Goal: Task Accomplishment & Management: Complete application form

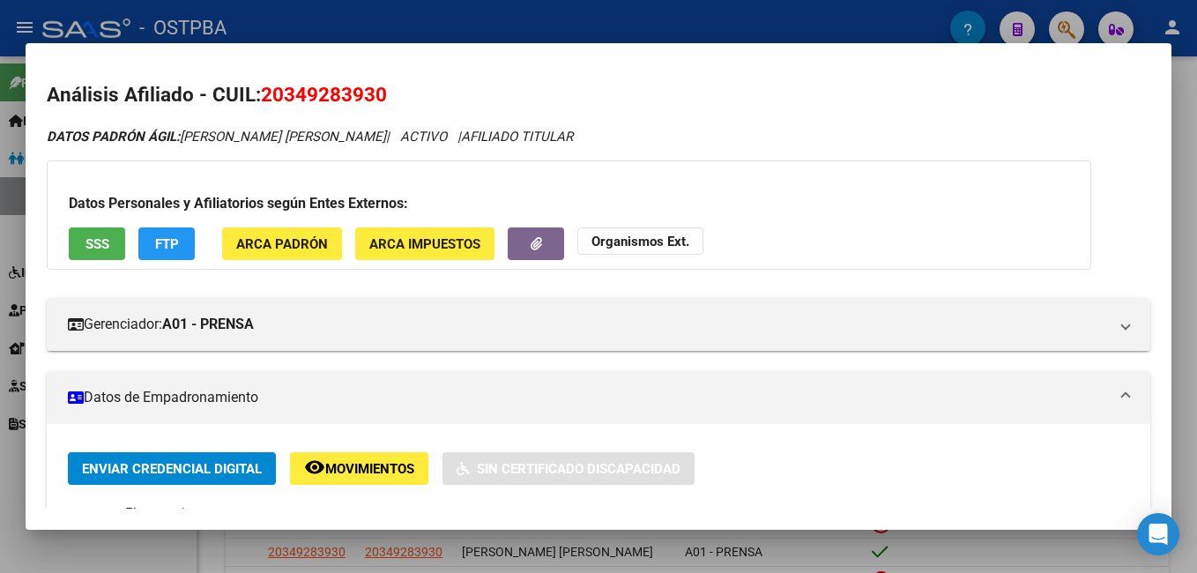
scroll to position [617, 0]
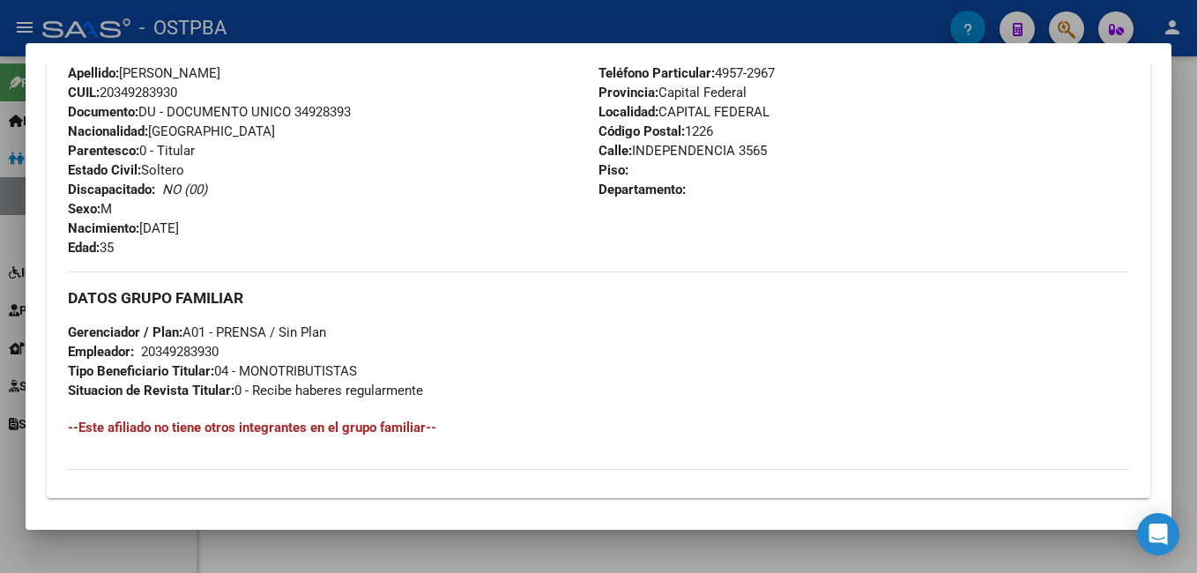
click at [562, 15] on div at bounding box center [598, 286] width 1197 height 573
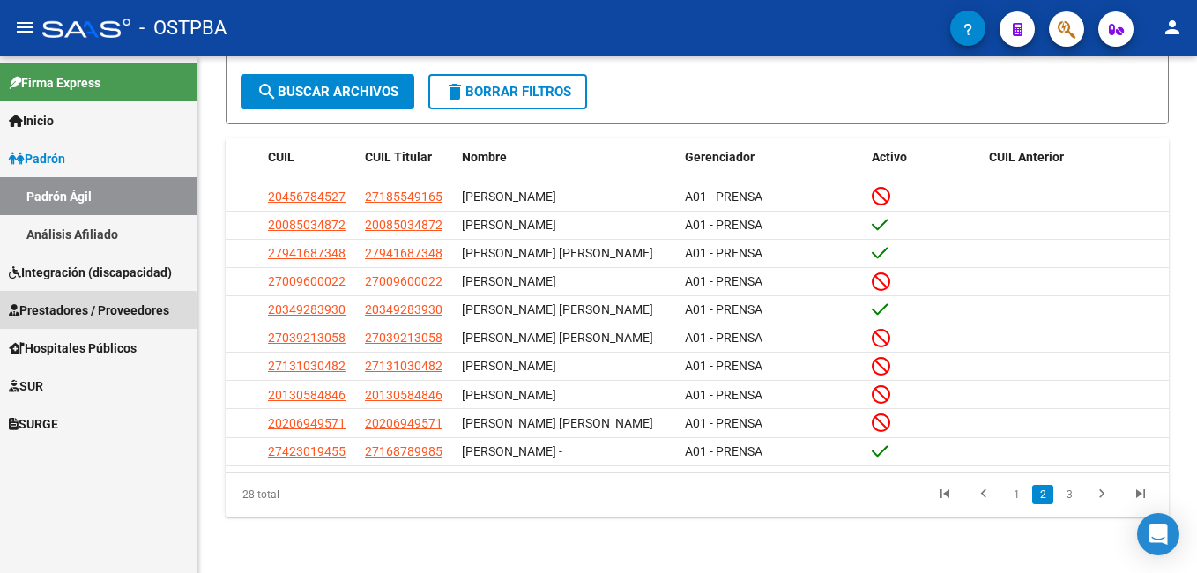
click at [67, 314] on span "Prestadores / Proveedores" at bounding box center [89, 310] width 160 height 19
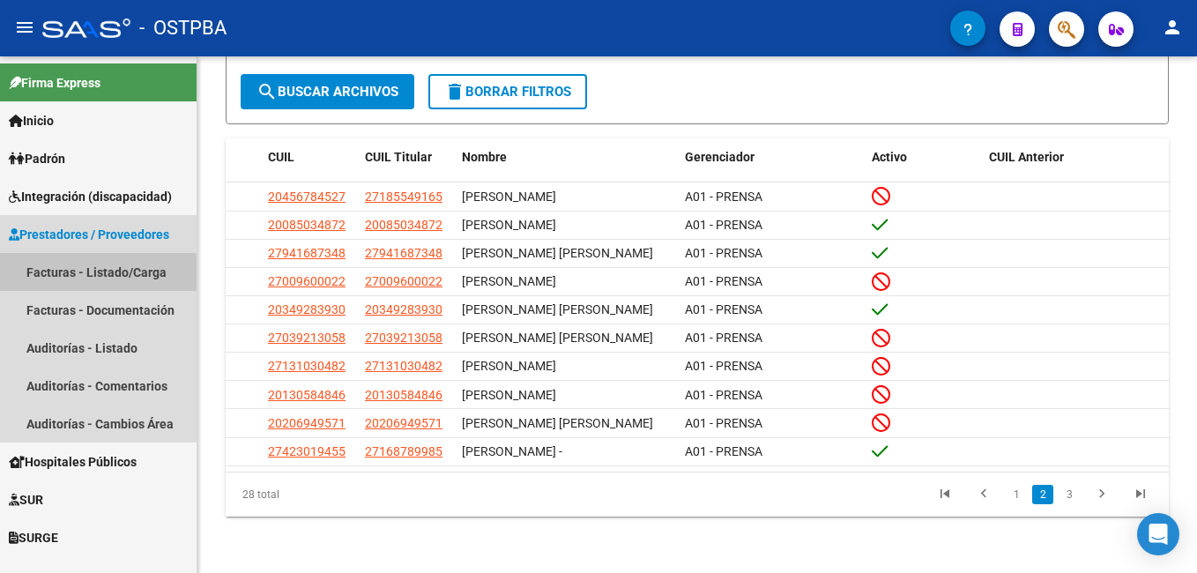
click at [48, 271] on link "Facturas - Listado/Carga" at bounding box center [98, 272] width 197 height 38
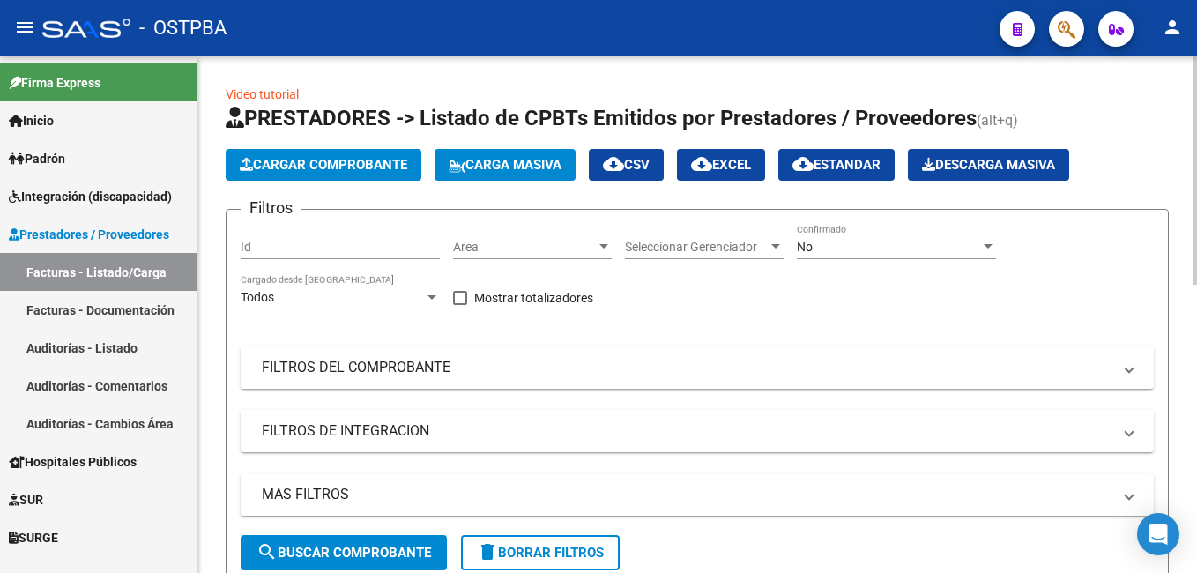
click at [989, 244] on div at bounding box center [988, 246] width 9 height 4
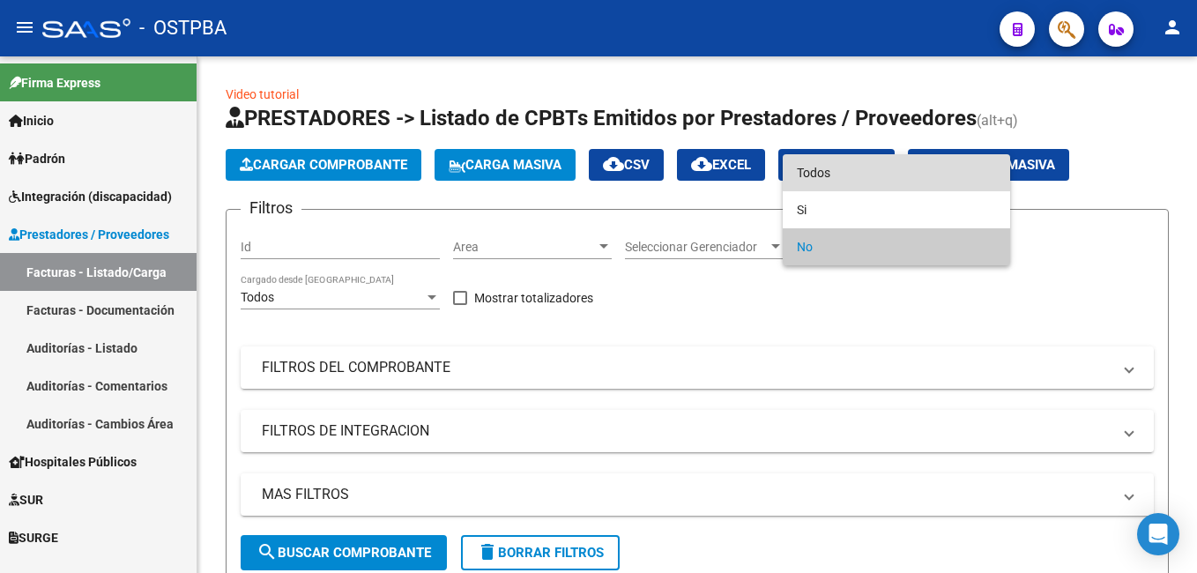
click at [878, 167] on span "Todos" at bounding box center [896, 172] width 199 height 37
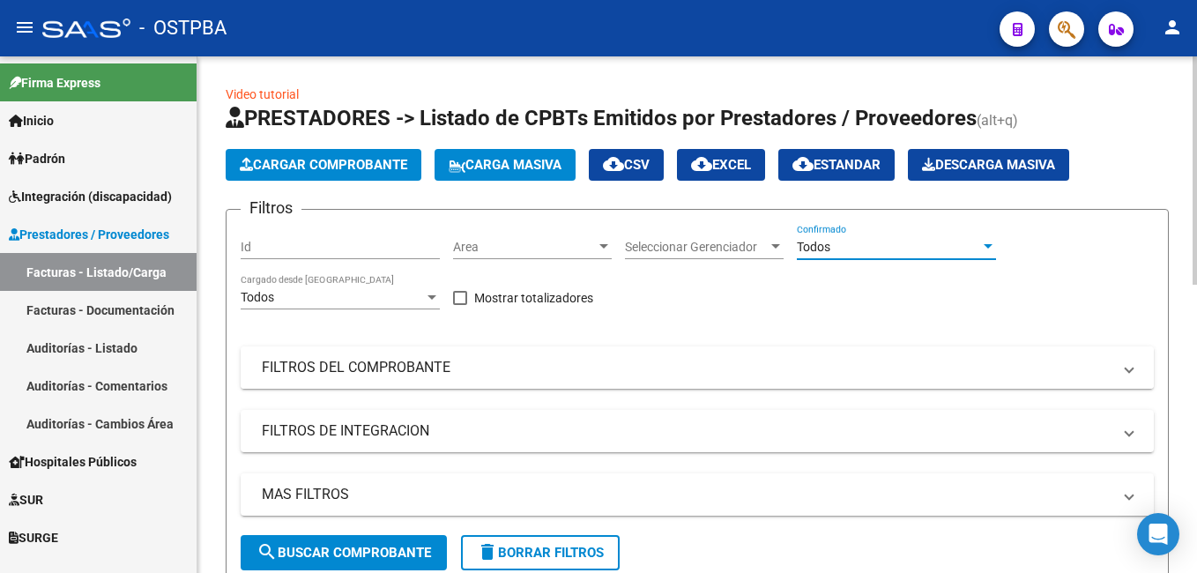
click at [1135, 365] on mat-expansion-panel-header "FILTROS DEL COMPROBANTE" at bounding box center [697, 367] width 913 height 42
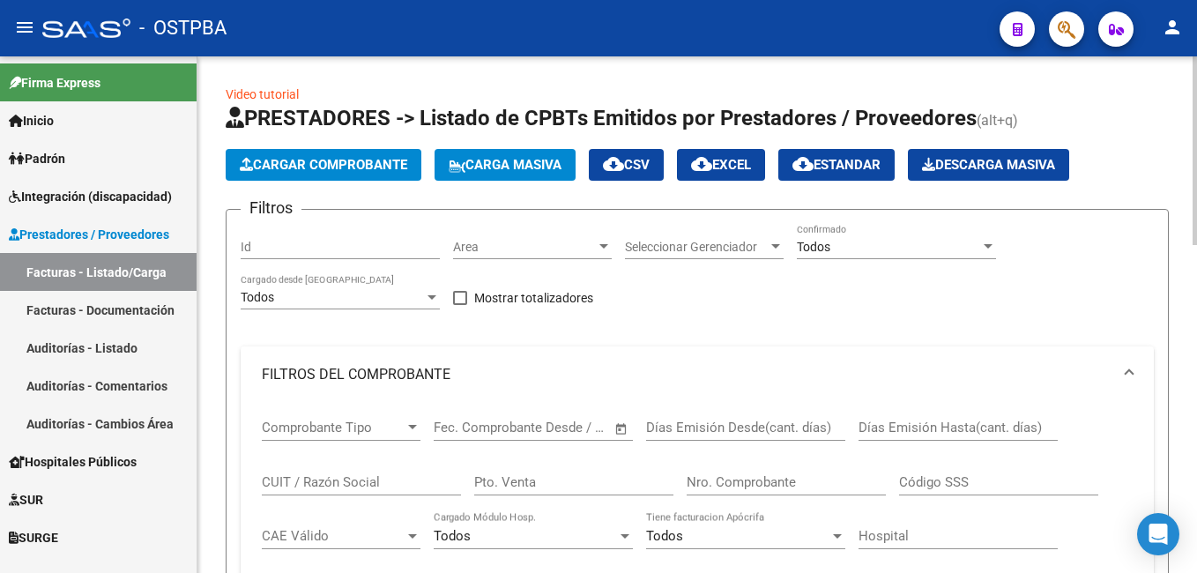
click at [819, 478] on input "Nro. Comprobante" at bounding box center [786, 482] width 199 height 16
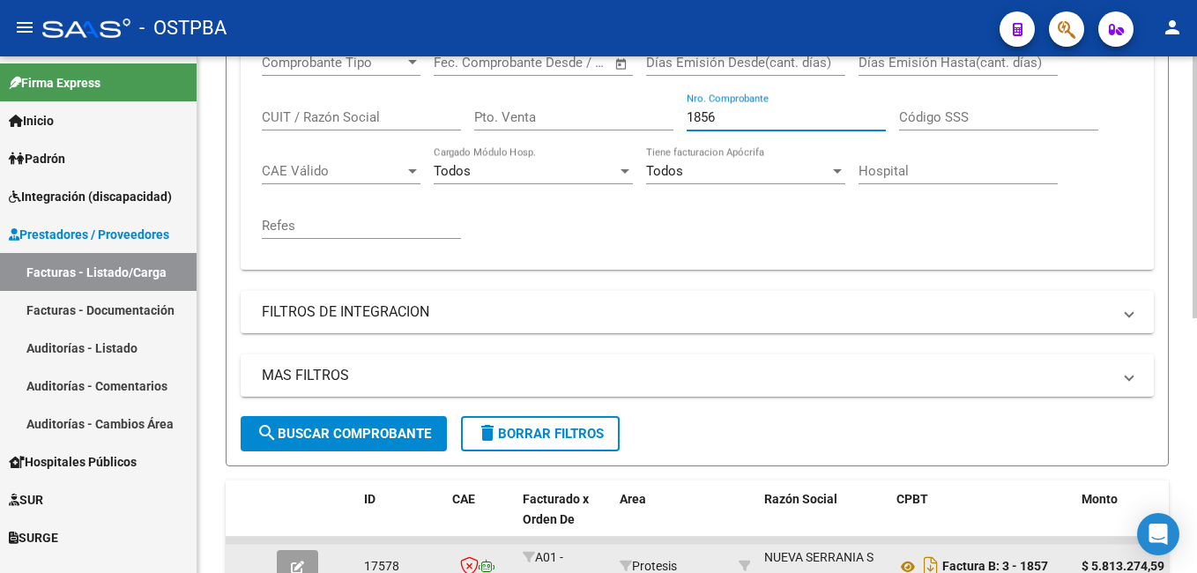
scroll to position [502, 0]
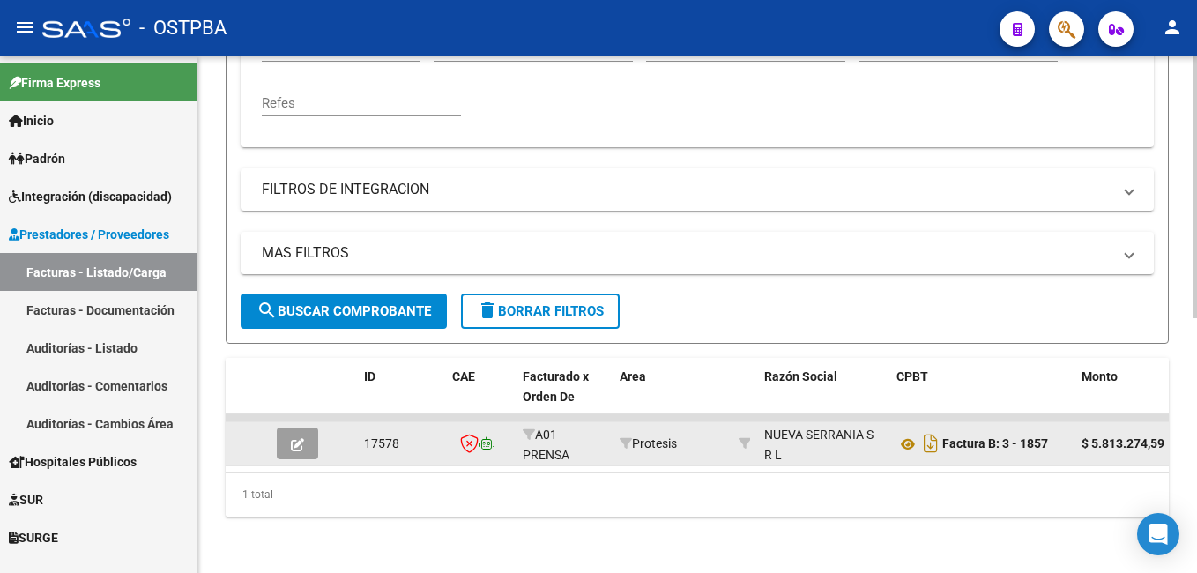
type input "1856"
click at [295, 438] on icon "button" at bounding box center [297, 444] width 13 height 13
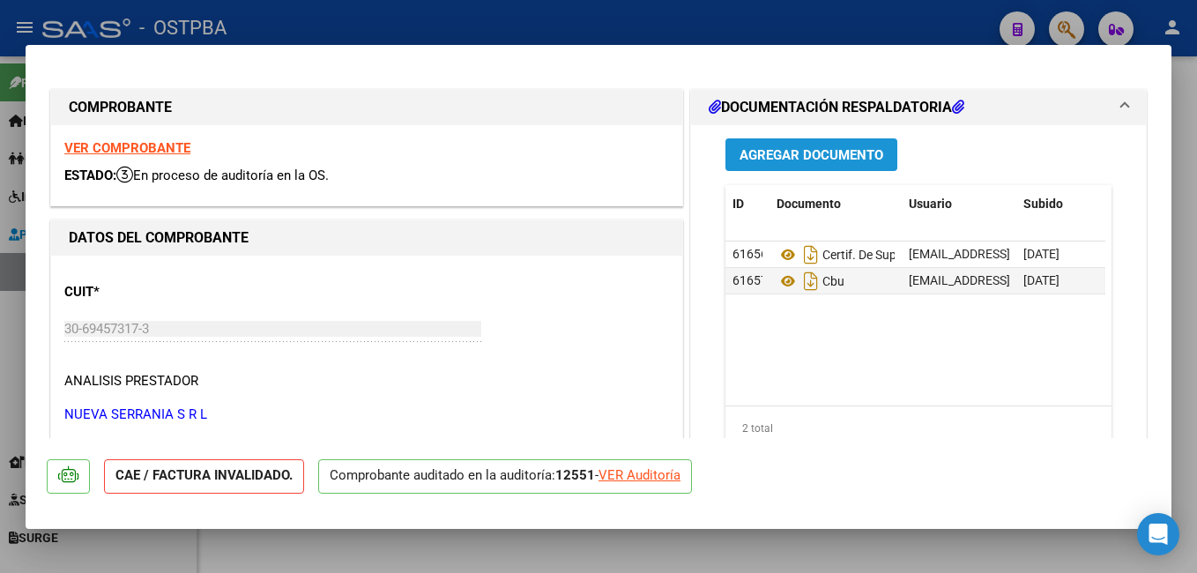
click at [843, 149] on span "Agregar Documento" at bounding box center [812, 155] width 144 height 16
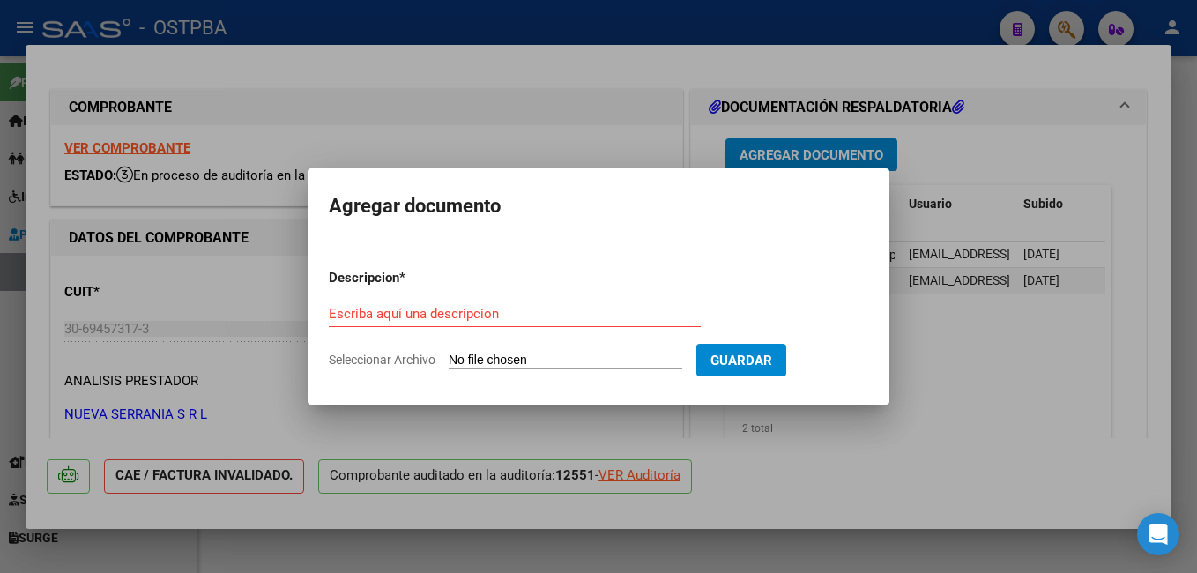
click at [376, 361] on span "Seleccionar Archivo" at bounding box center [382, 360] width 107 height 14
click at [449, 361] on input "Seleccionar Archivo" at bounding box center [566, 361] width 234 height 17
type input "C:\fakepath\Auditoría_20250909_0001.pdf"
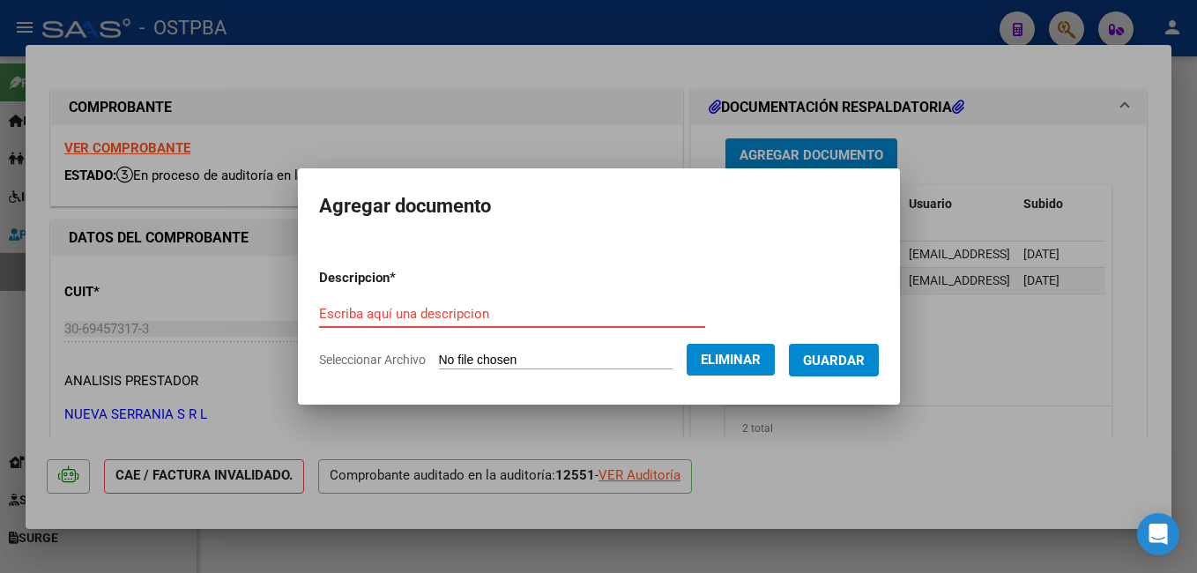
click at [494, 303] on div "Escriba aquí una descripcion" at bounding box center [512, 314] width 386 height 26
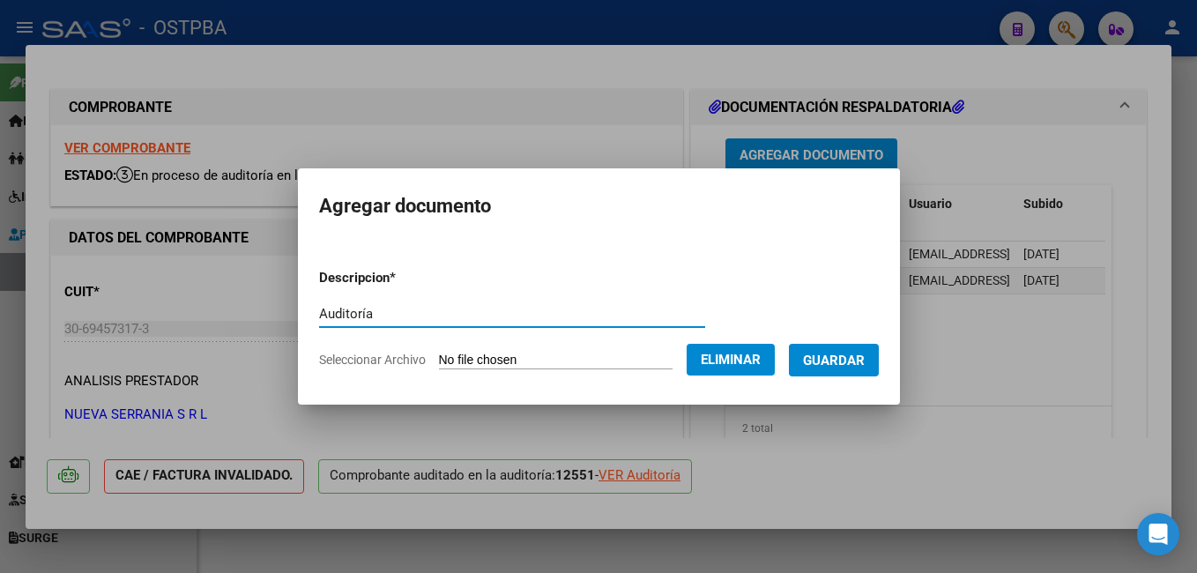
type input "Auditoría"
click at [852, 354] on span "Guardar" at bounding box center [834, 361] width 62 height 16
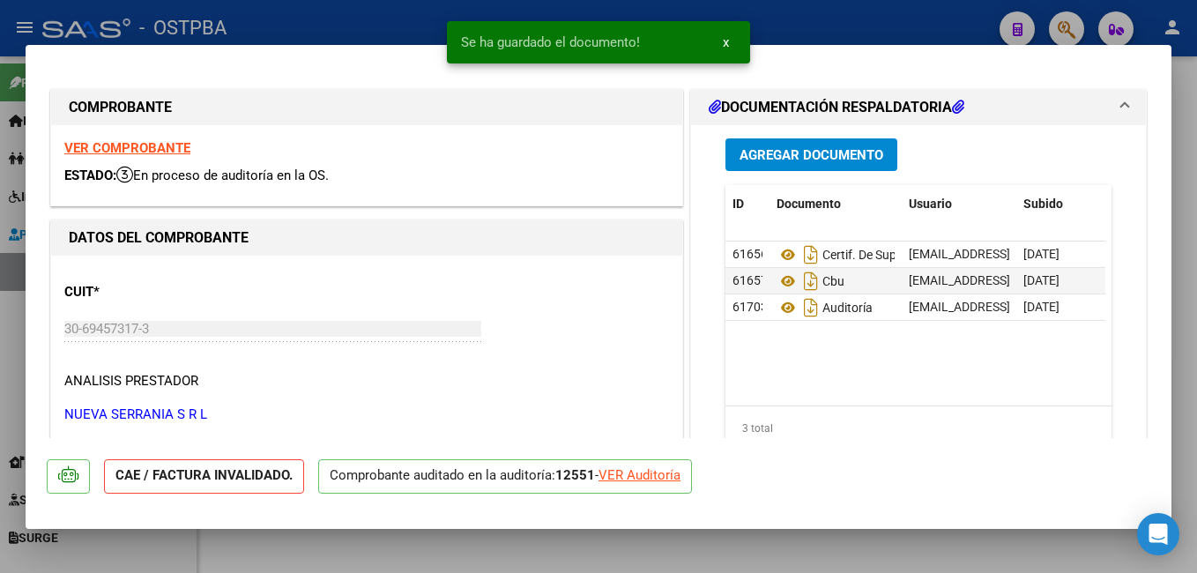
click at [361, 25] on div at bounding box center [598, 286] width 1197 height 573
type input "$ 0,00"
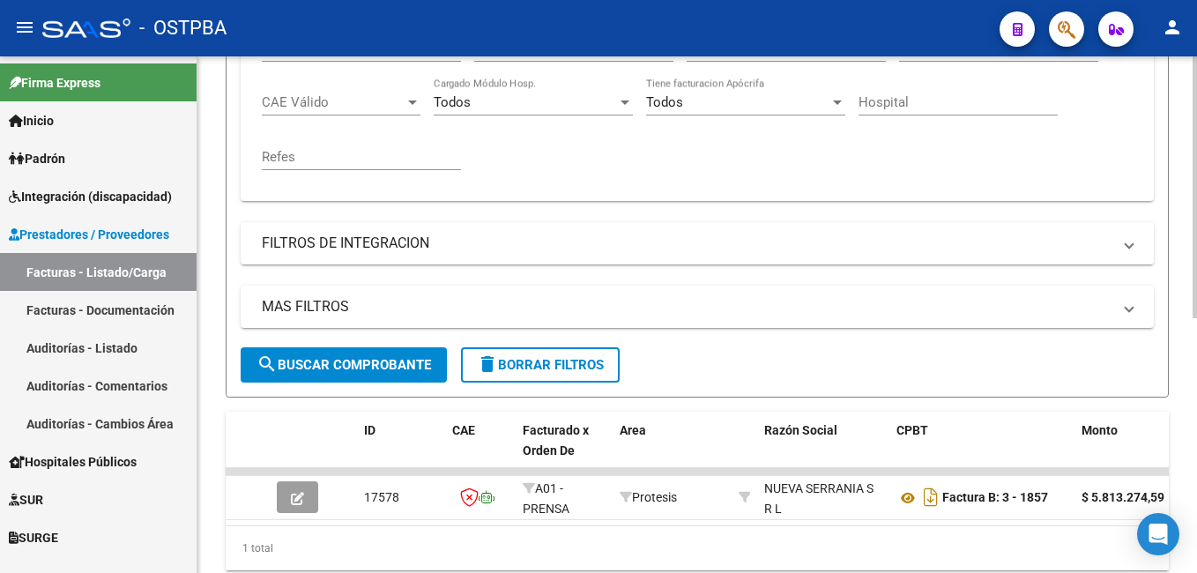
scroll to position [237, 0]
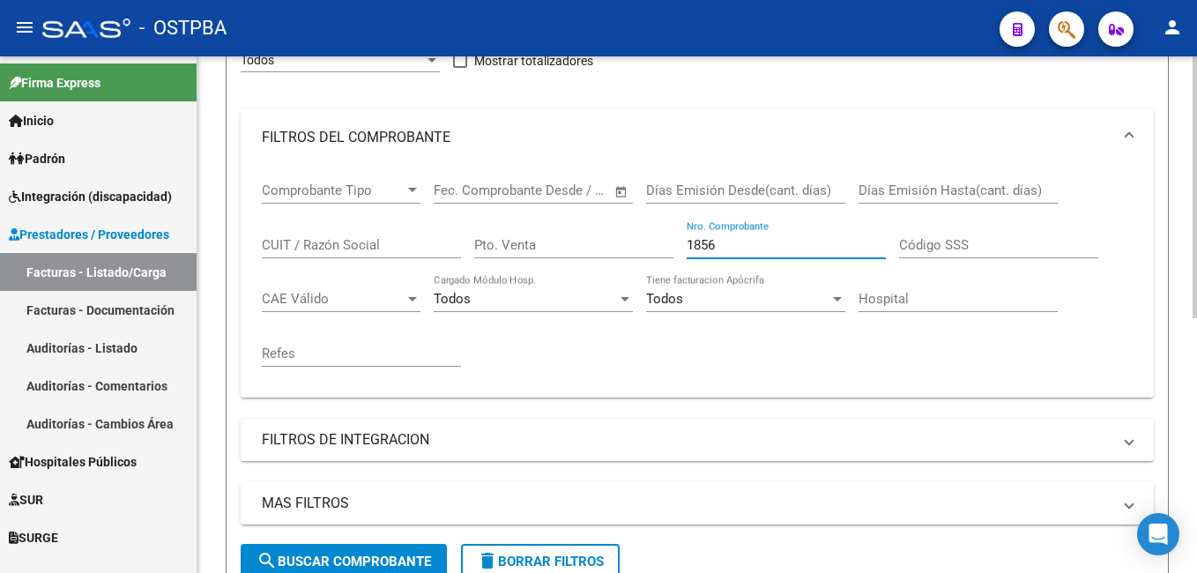
drag, startPoint x: 732, startPoint y: 246, endPoint x: 657, endPoint y: 250, distance: 75.9
click at [657, 250] on div "Comprobante Tipo Comprobante Tipo Fecha inicio – Fecha fin Fec. Comprobante Des…" at bounding box center [697, 275] width 871 height 218
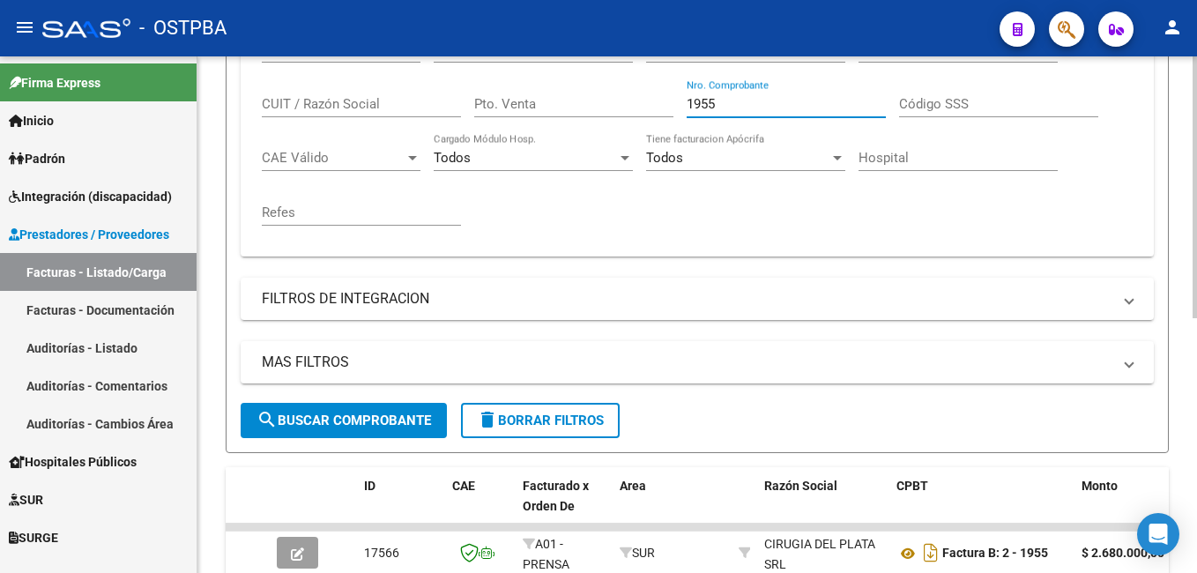
scroll to position [413, 0]
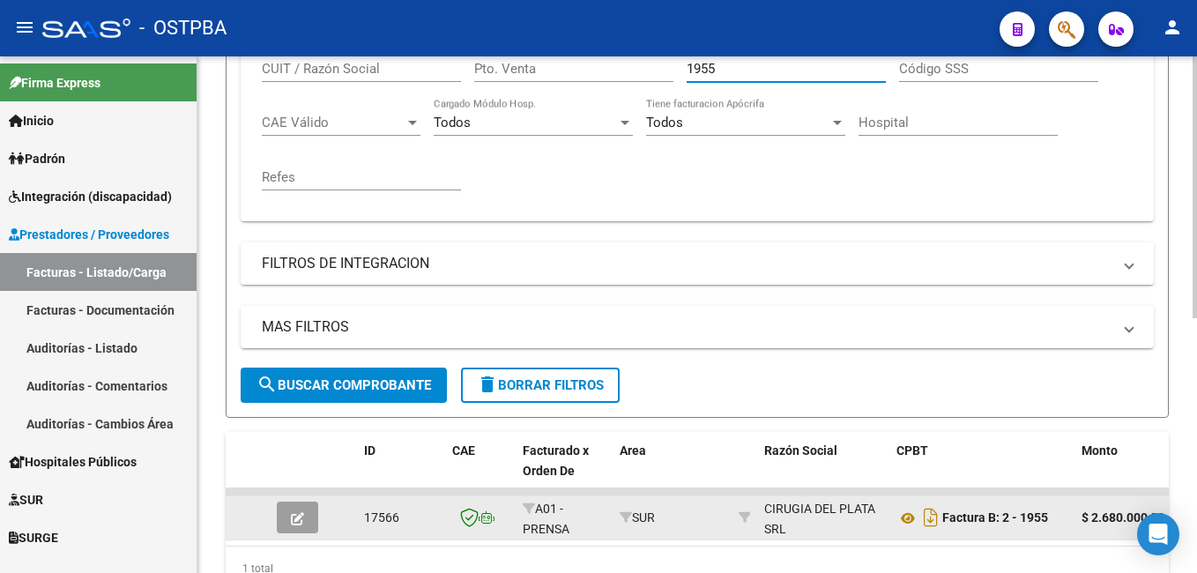
type input "1955"
click at [296, 522] on icon "button" at bounding box center [297, 518] width 13 height 13
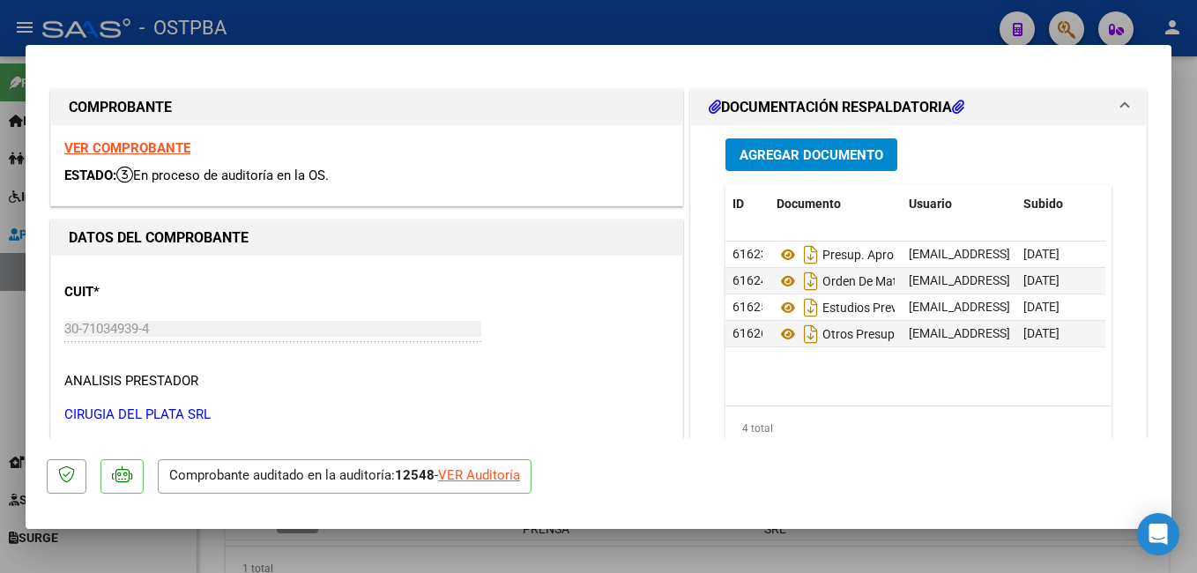
click at [809, 162] on span "Agregar Documento" at bounding box center [812, 155] width 144 height 16
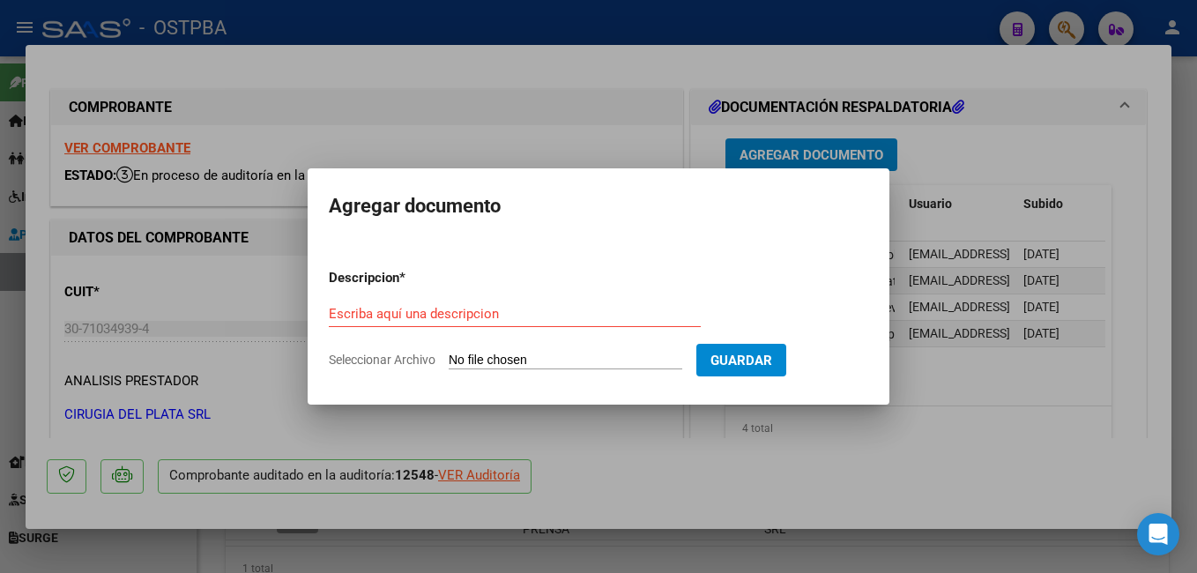
click at [403, 360] on span "Seleccionar Archivo" at bounding box center [382, 360] width 107 height 14
click at [449, 360] on input "Seleccionar Archivo" at bounding box center [566, 361] width 234 height 17
type input "C:\fakepath\Auditoría_20250909_0001.pdf"
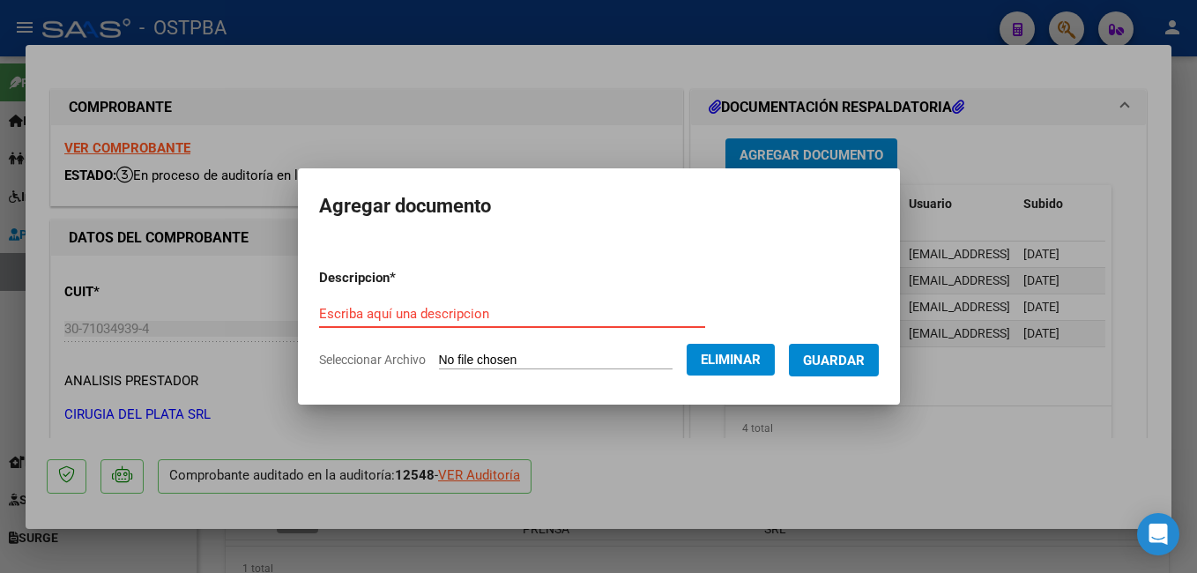
click at [492, 316] on input "Escriba aquí una descripcion" at bounding box center [512, 314] width 386 height 16
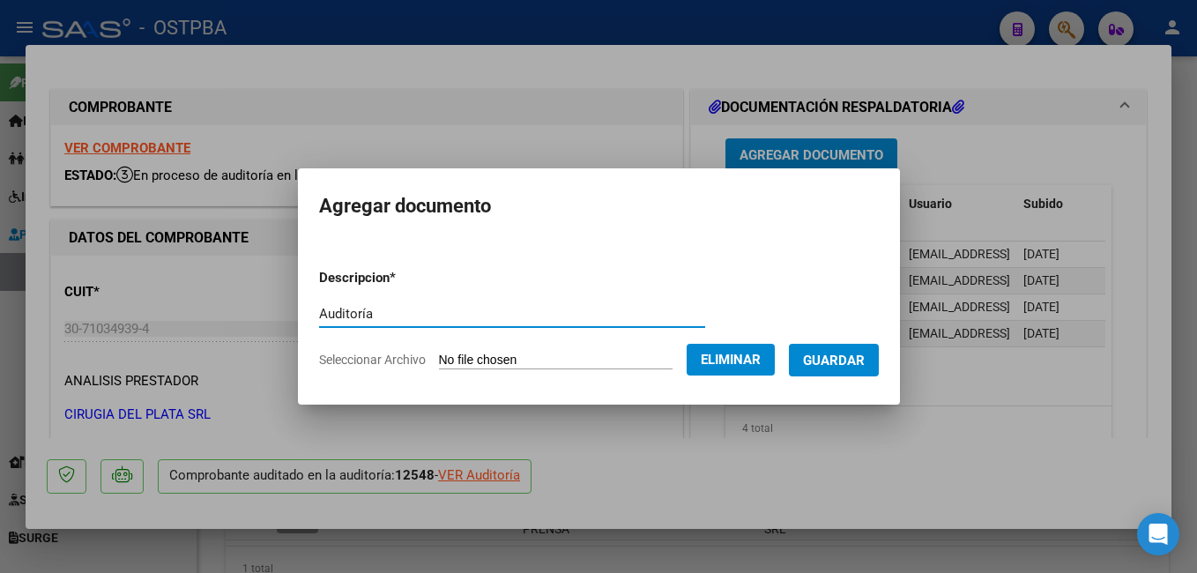
type input "Auditoría"
click at [844, 361] on span "Guardar" at bounding box center [834, 361] width 62 height 16
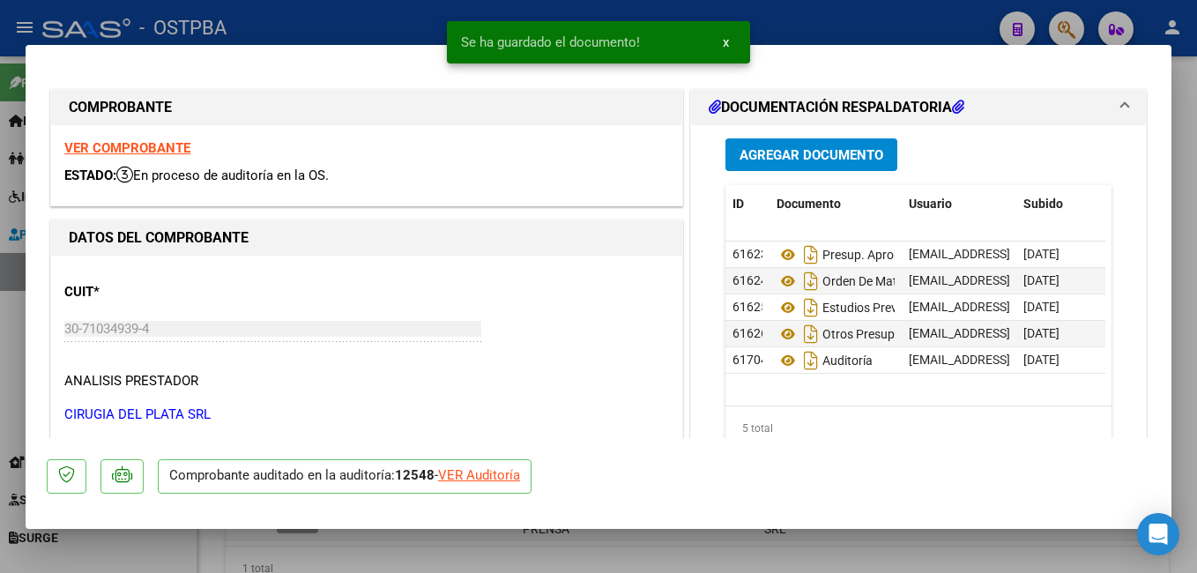
drag, startPoint x: 368, startPoint y: 28, endPoint x: 374, endPoint y: 4, distance: 24.4
click at [368, 25] on div at bounding box center [598, 286] width 1197 height 573
type input "$ 0,00"
